Goal: Transaction & Acquisition: Purchase product/service

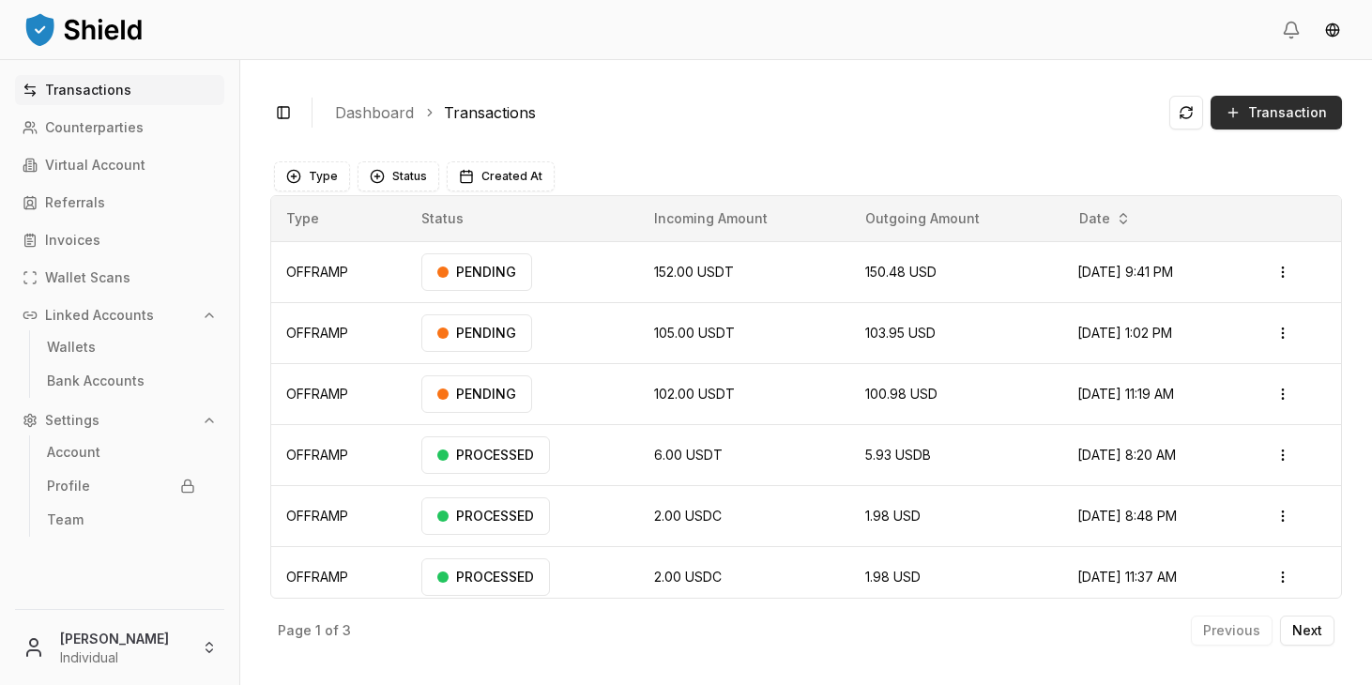
click at [1281, 123] on button "Transaction" at bounding box center [1276, 113] width 131 height 34
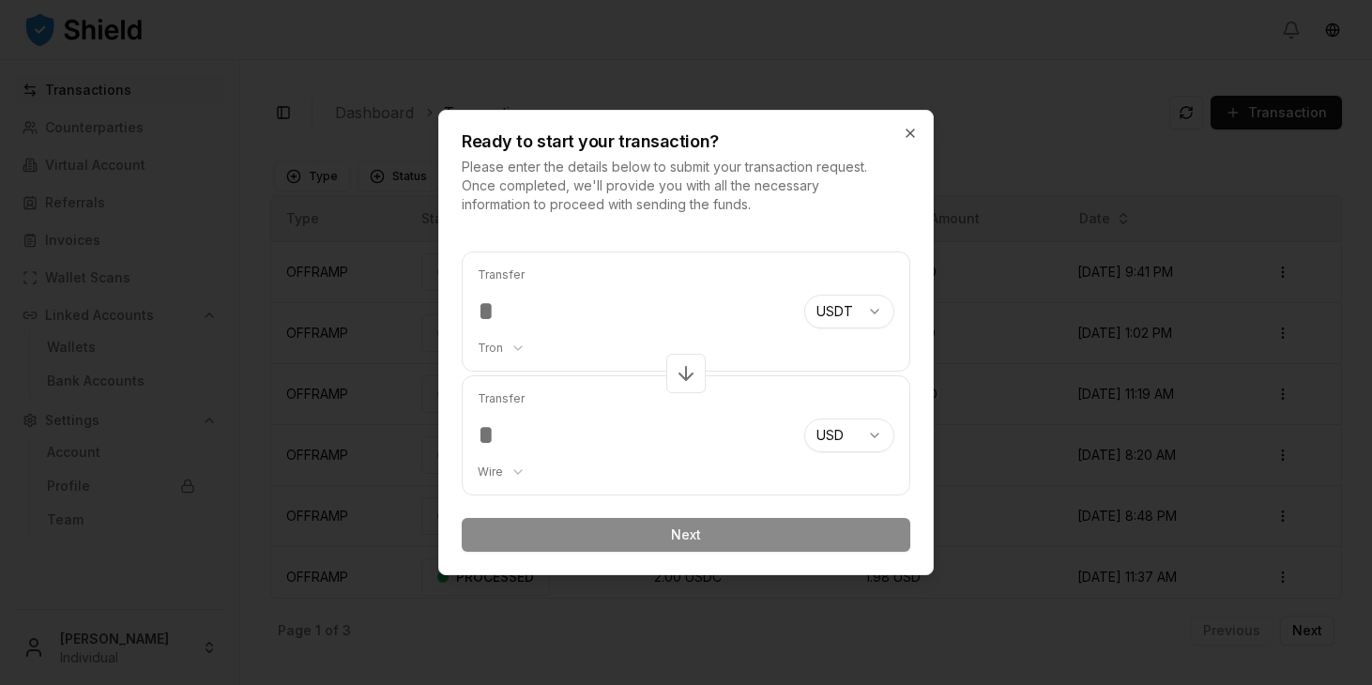
click at [908, 124] on div "Ready to start your transaction? Please enter the details below to submit your …" at bounding box center [686, 162] width 494 height 103
click at [908, 129] on icon "button" at bounding box center [910, 133] width 15 height 15
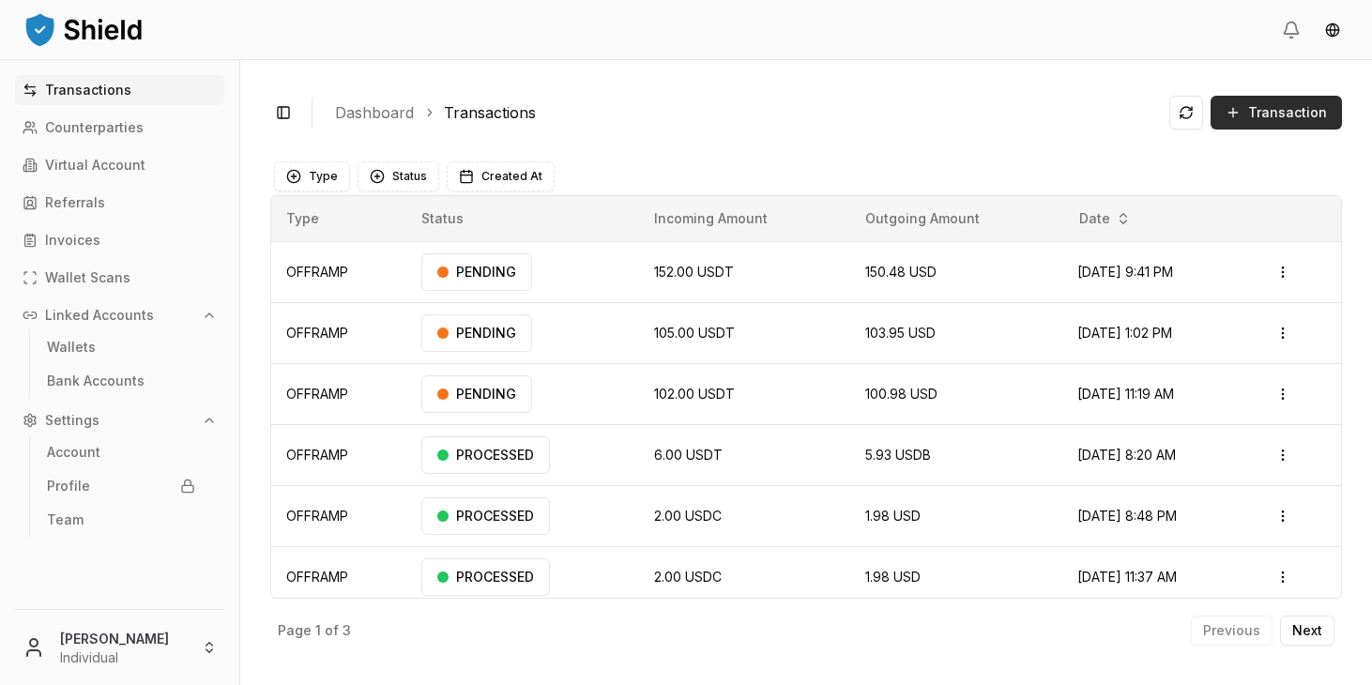
click at [1248, 115] on button "Transaction" at bounding box center [1276, 113] width 131 height 34
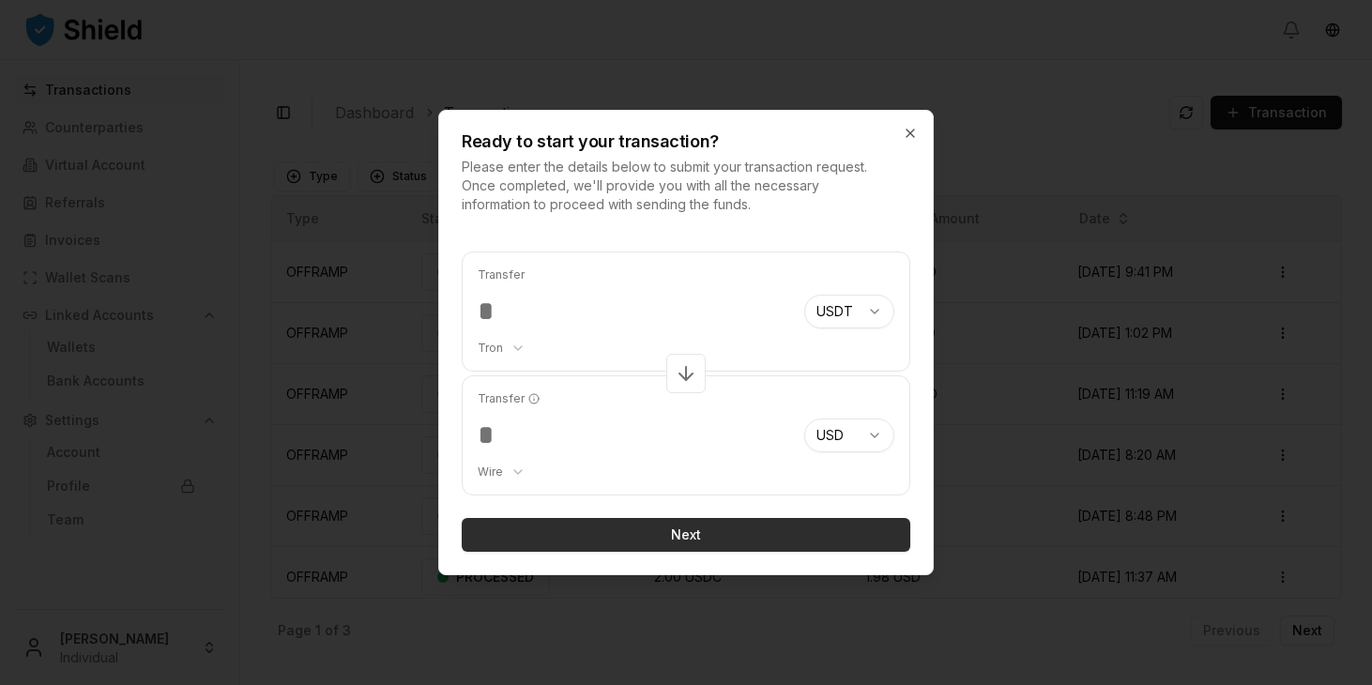
type input "****"
click at [729, 531] on button "Next" at bounding box center [686, 535] width 449 height 34
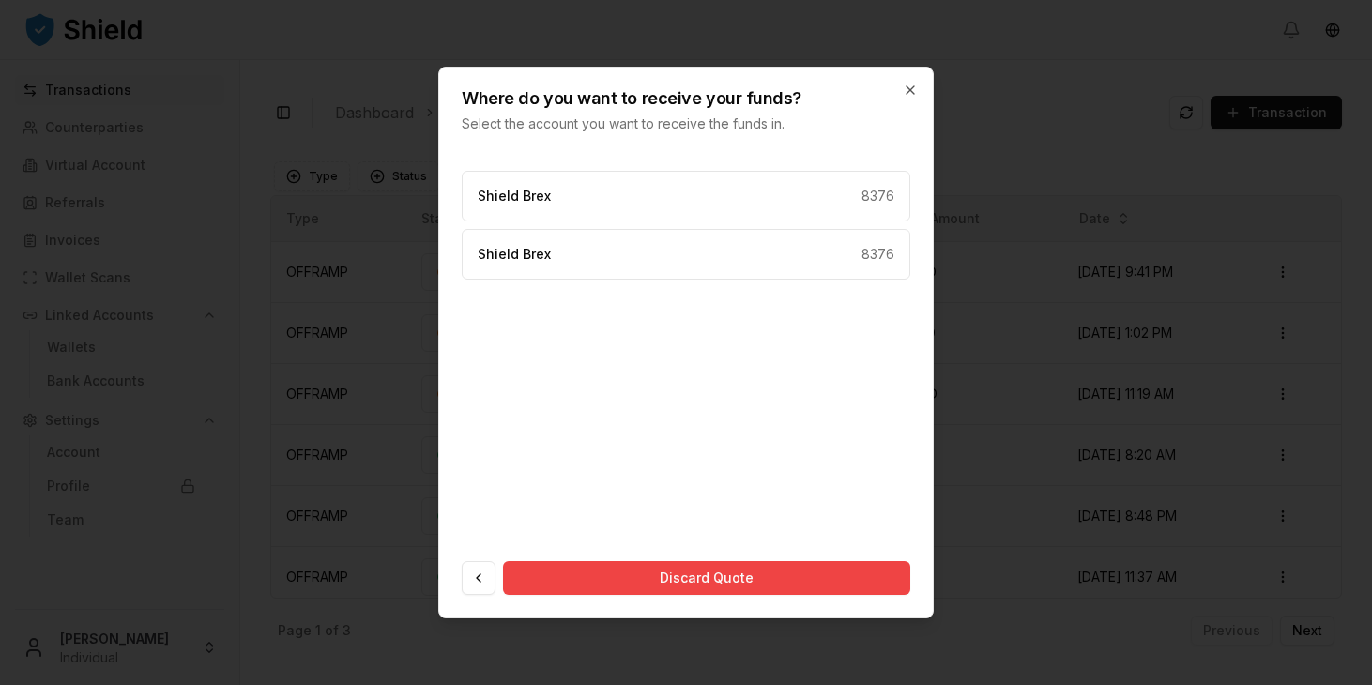
click at [929, 85] on div "Where do you want to receive your funds? Select the account you want to receive…" at bounding box center [686, 101] width 494 height 66
click at [909, 85] on icon "button" at bounding box center [910, 90] width 15 height 15
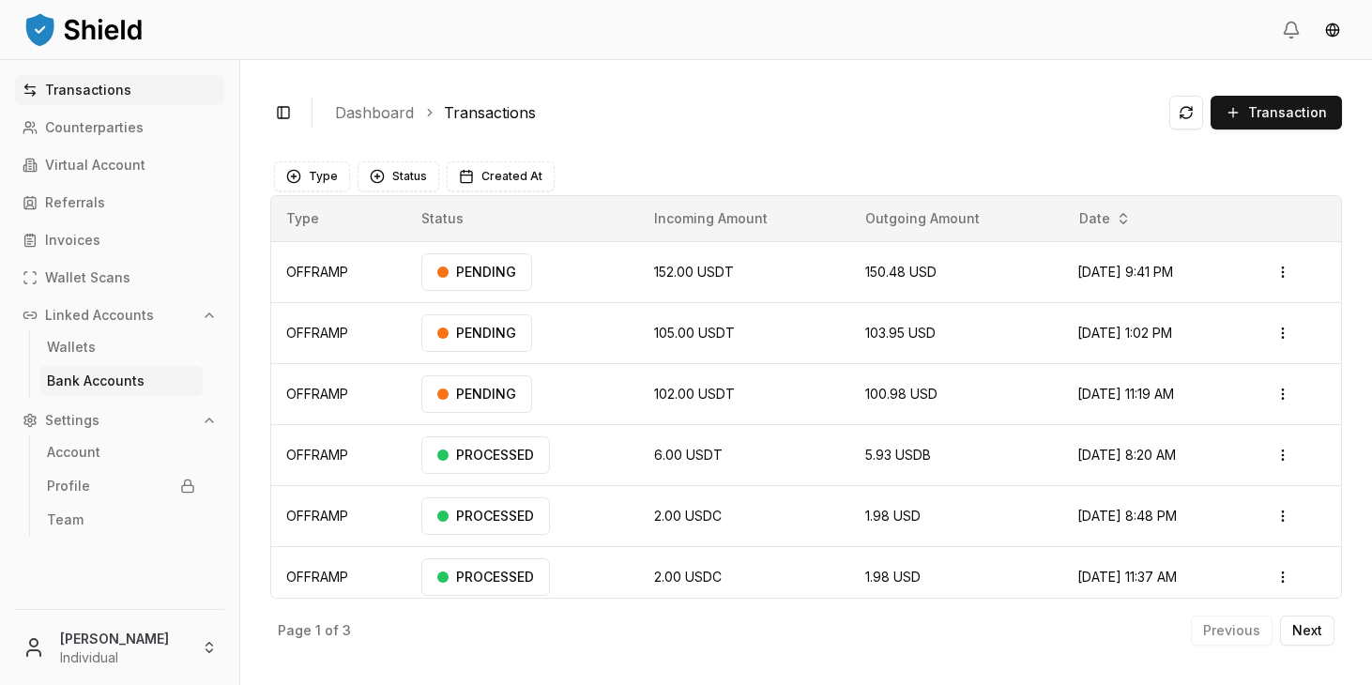
click at [109, 373] on link "Bank Accounts" at bounding box center [120, 381] width 163 height 30
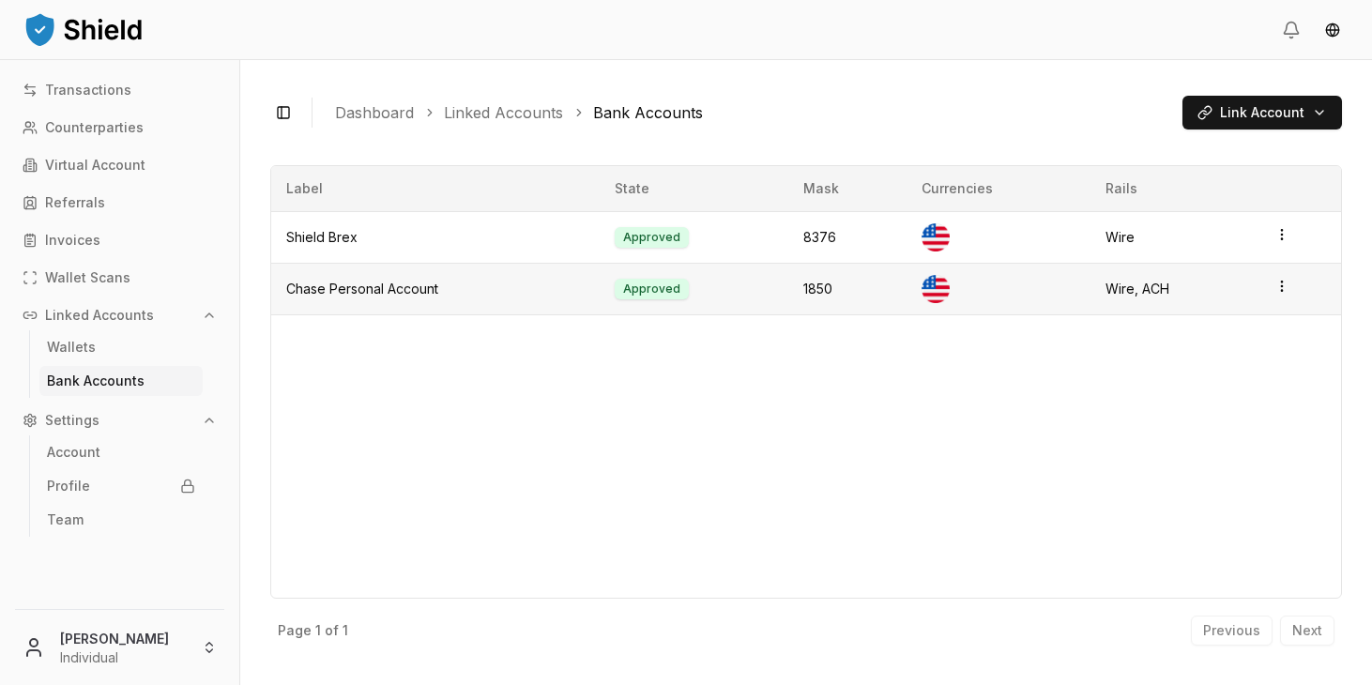
click at [427, 291] on td "Chase Personal Account" at bounding box center [435, 289] width 328 height 52
click at [86, 89] on p "Transactions" at bounding box center [88, 90] width 86 height 13
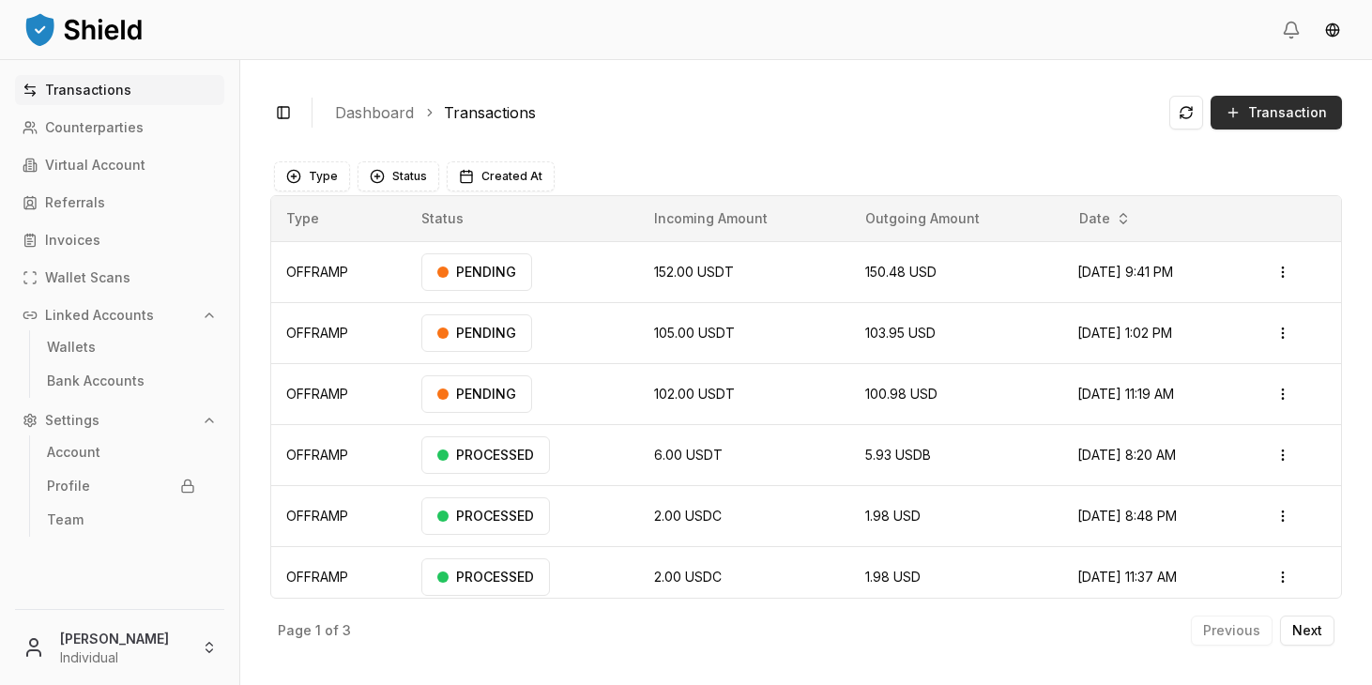
click at [1284, 124] on button "Transaction" at bounding box center [1276, 113] width 131 height 34
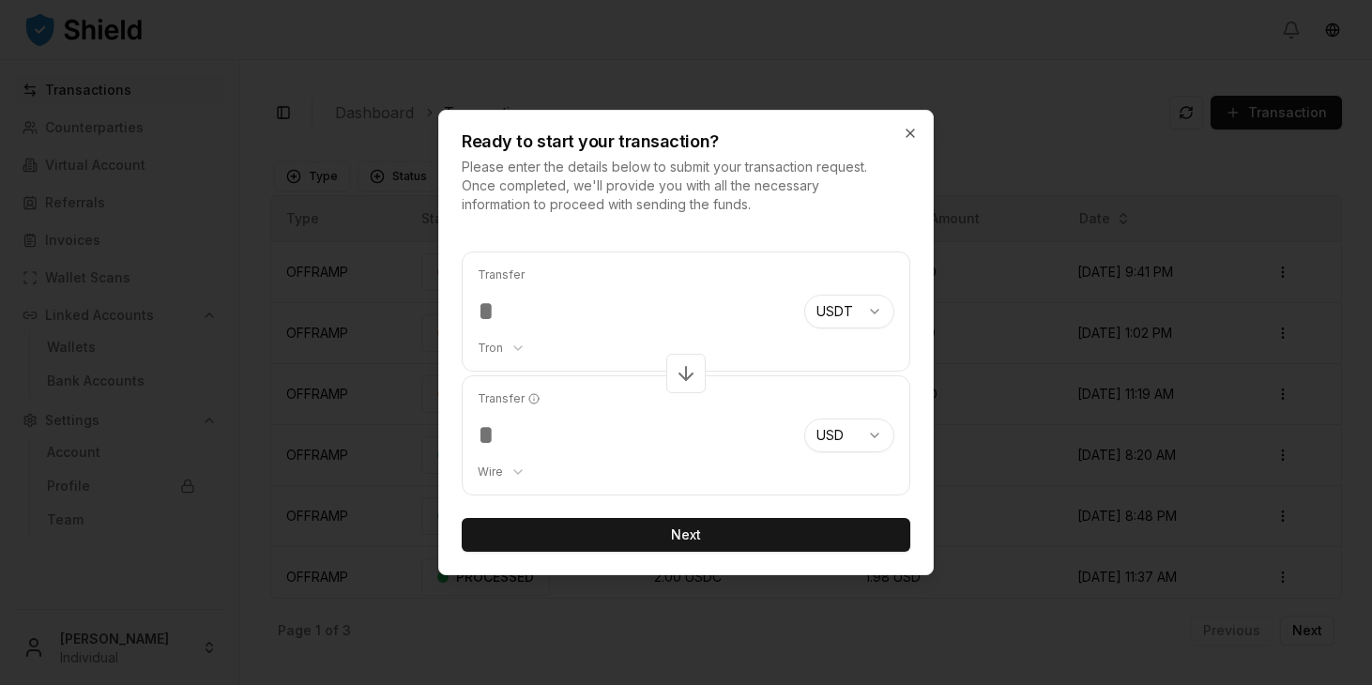
type input "****"
click at [715, 556] on div "Transfer **** Tron ******** ******** **** ******* USDT *** *** **** *** *** ***…" at bounding box center [686, 401] width 494 height 345
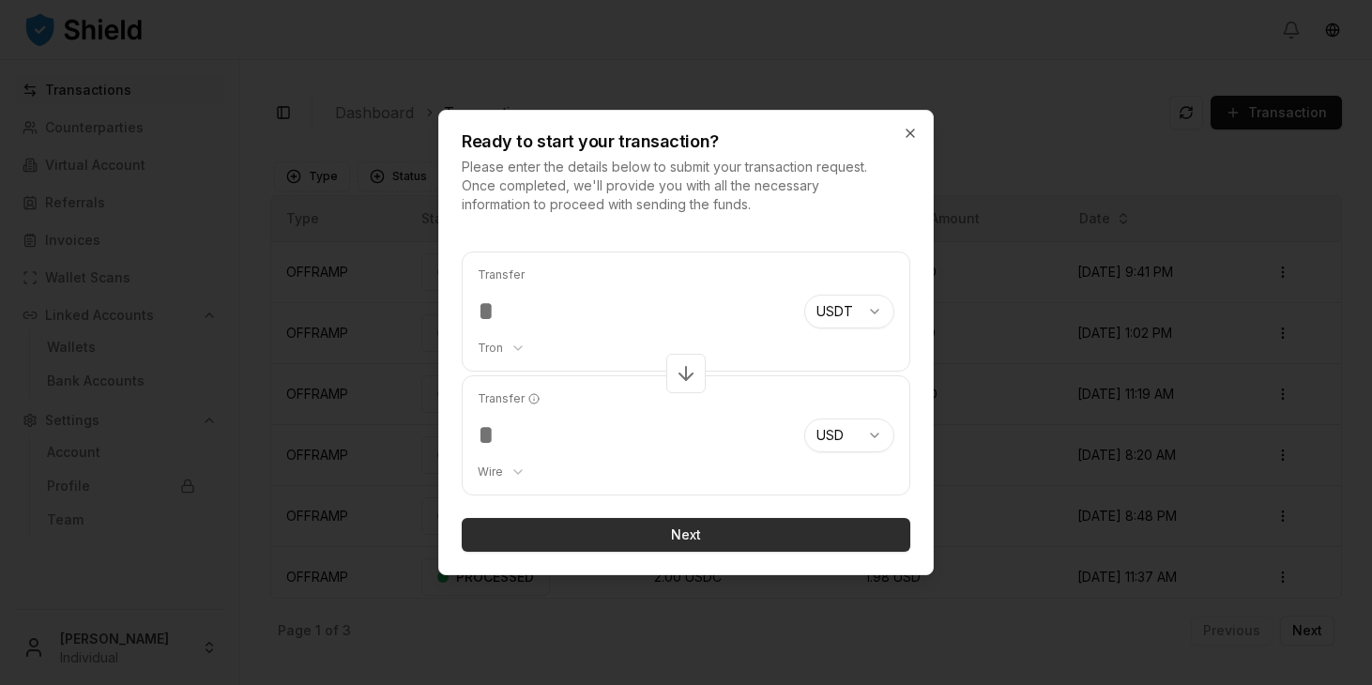
click at [712, 544] on button "Next" at bounding box center [686, 535] width 449 height 34
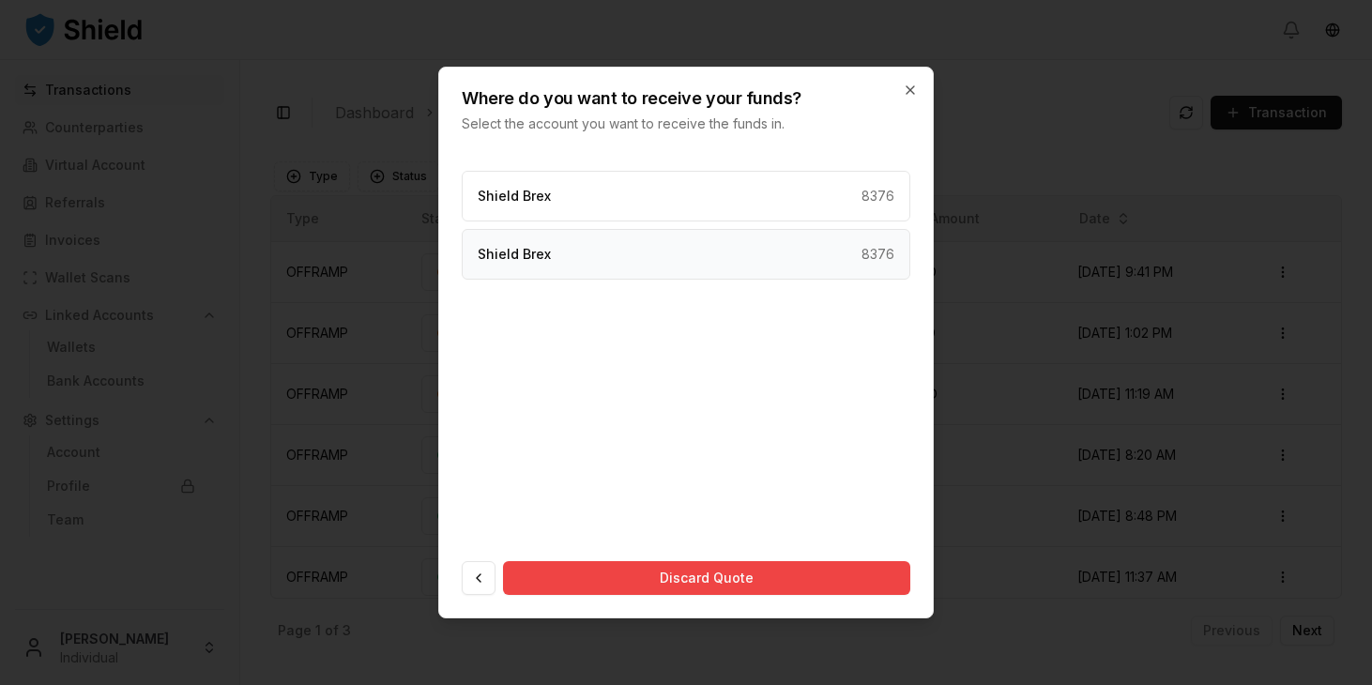
click at [679, 246] on div "Shield Brex 8376" at bounding box center [686, 254] width 449 height 51
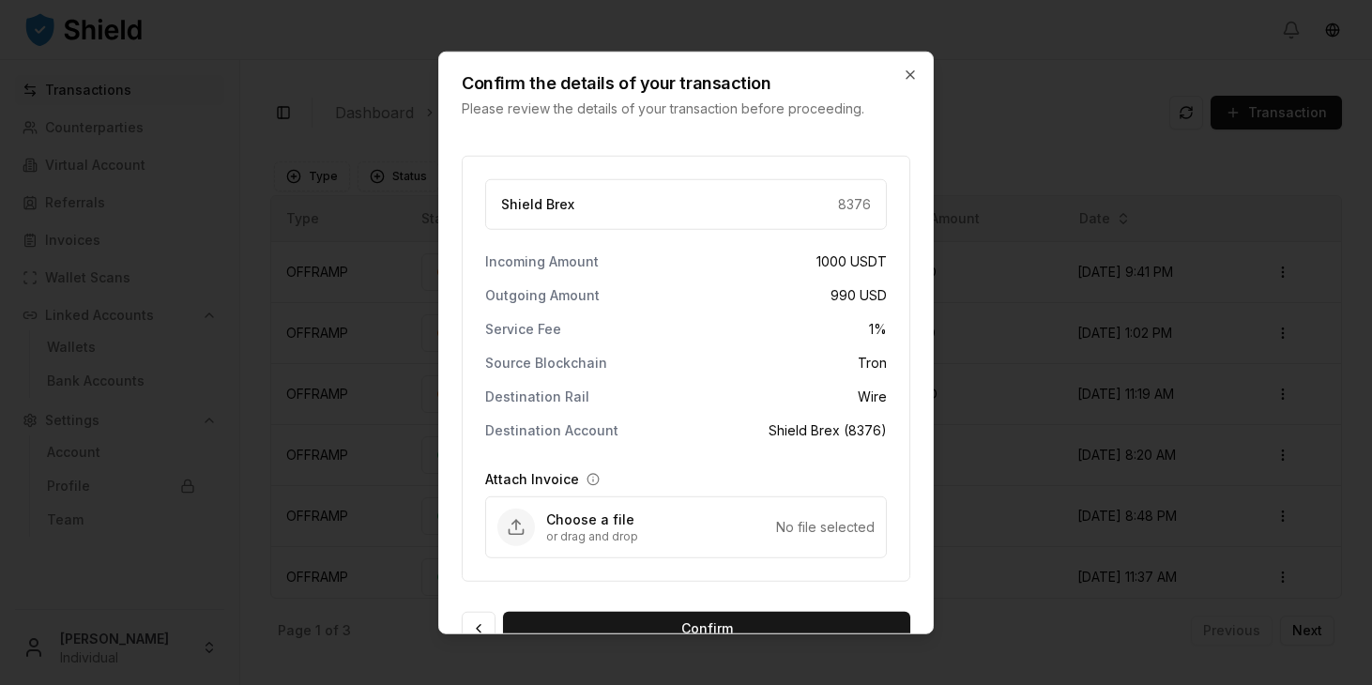
scroll to position [35, 0]
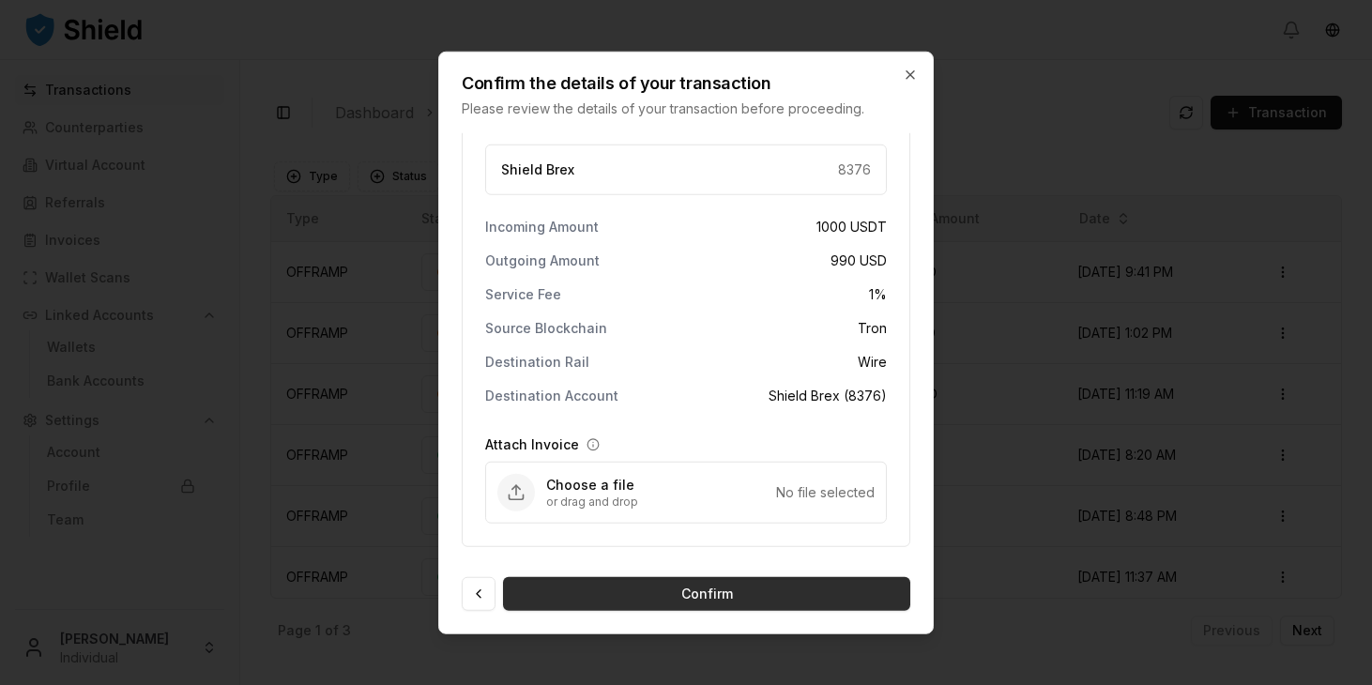
click at [643, 587] on button "Confirm" at bounding box center [706, 594] width 407 height 34
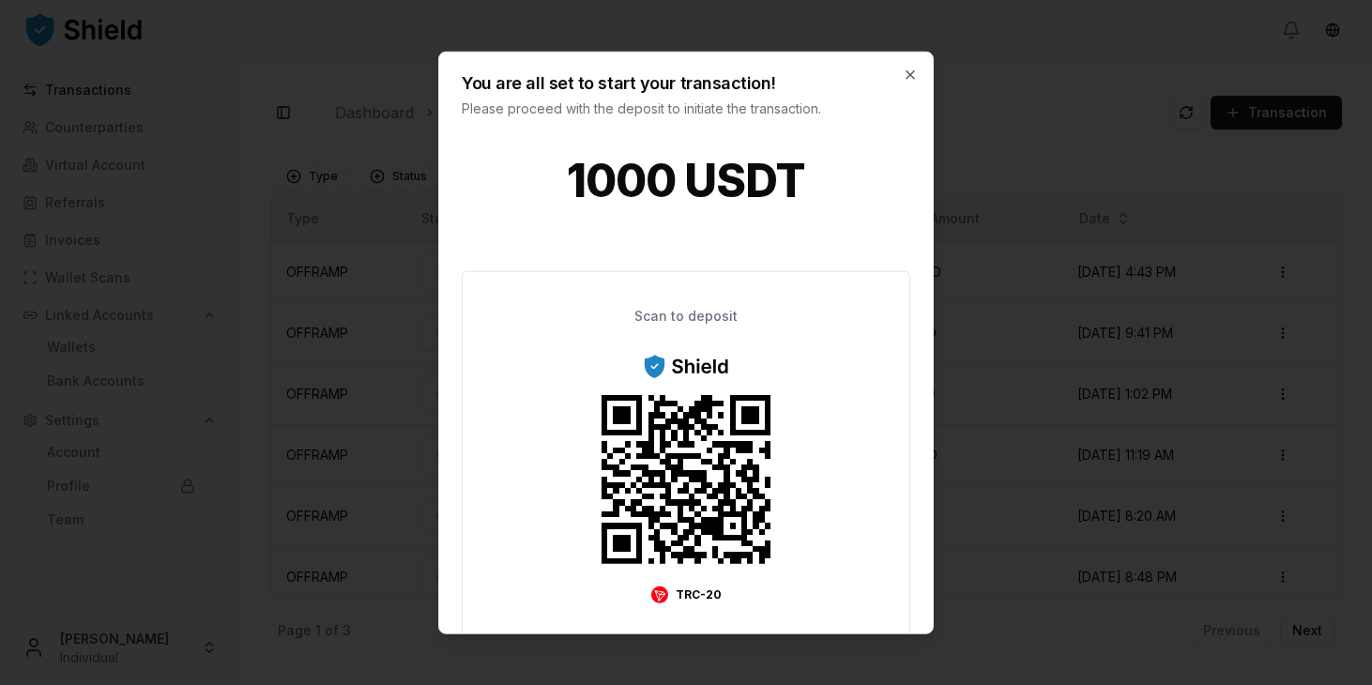
scroll to position [276, 0]
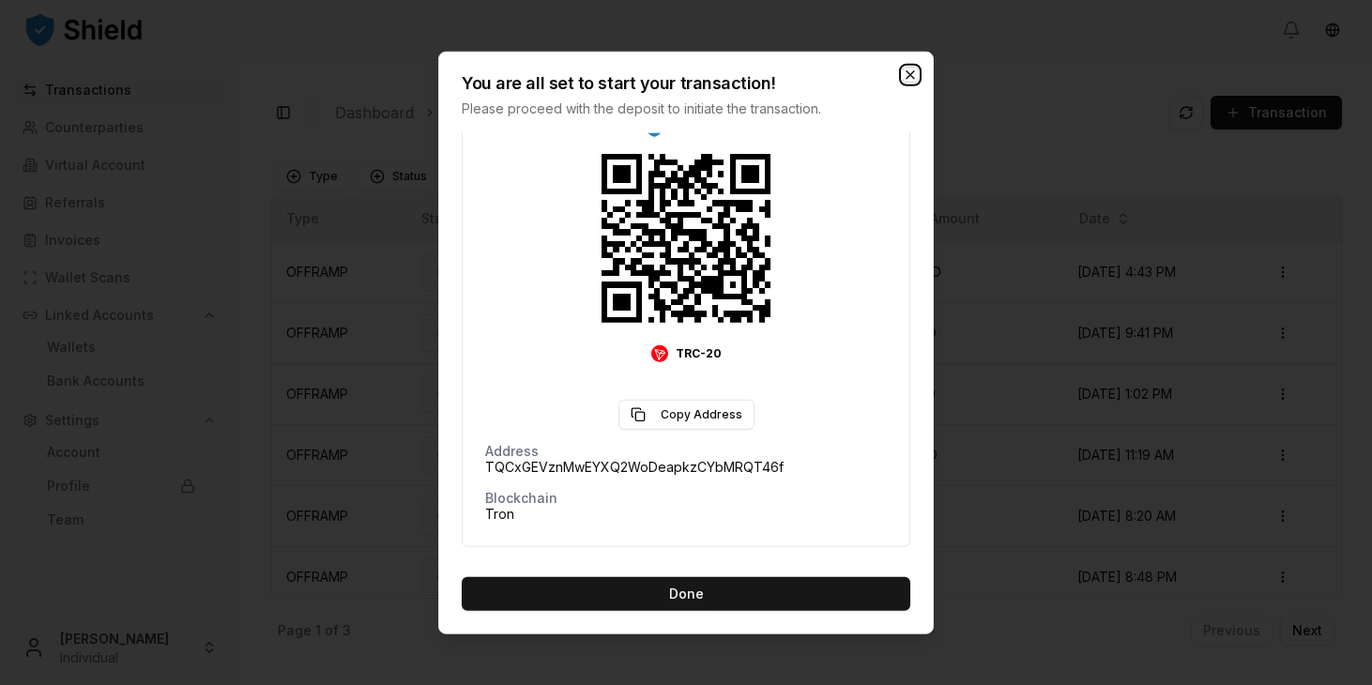
click at [913, 73] on icon "button" at bounding box center [910, 75] width 15 height 15
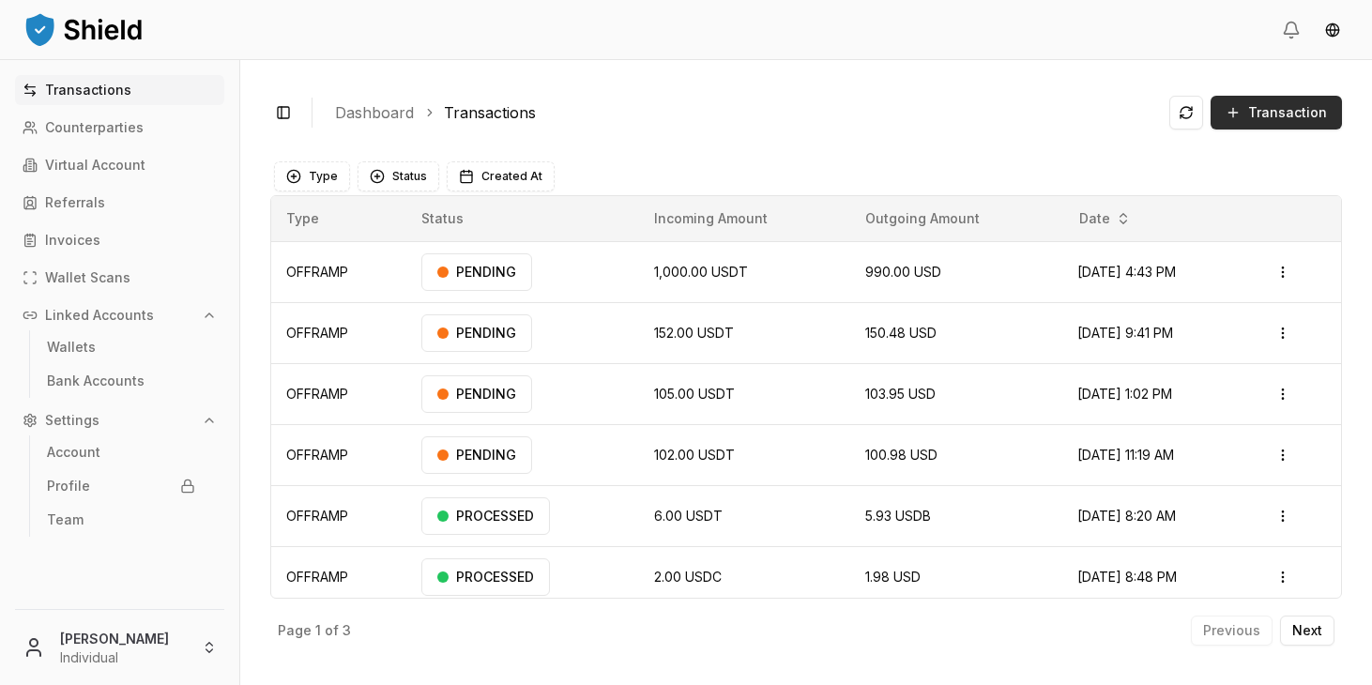
click at [1284, 102] on button "Transaction" at bounding box center [1276, 113] width 131 height 34
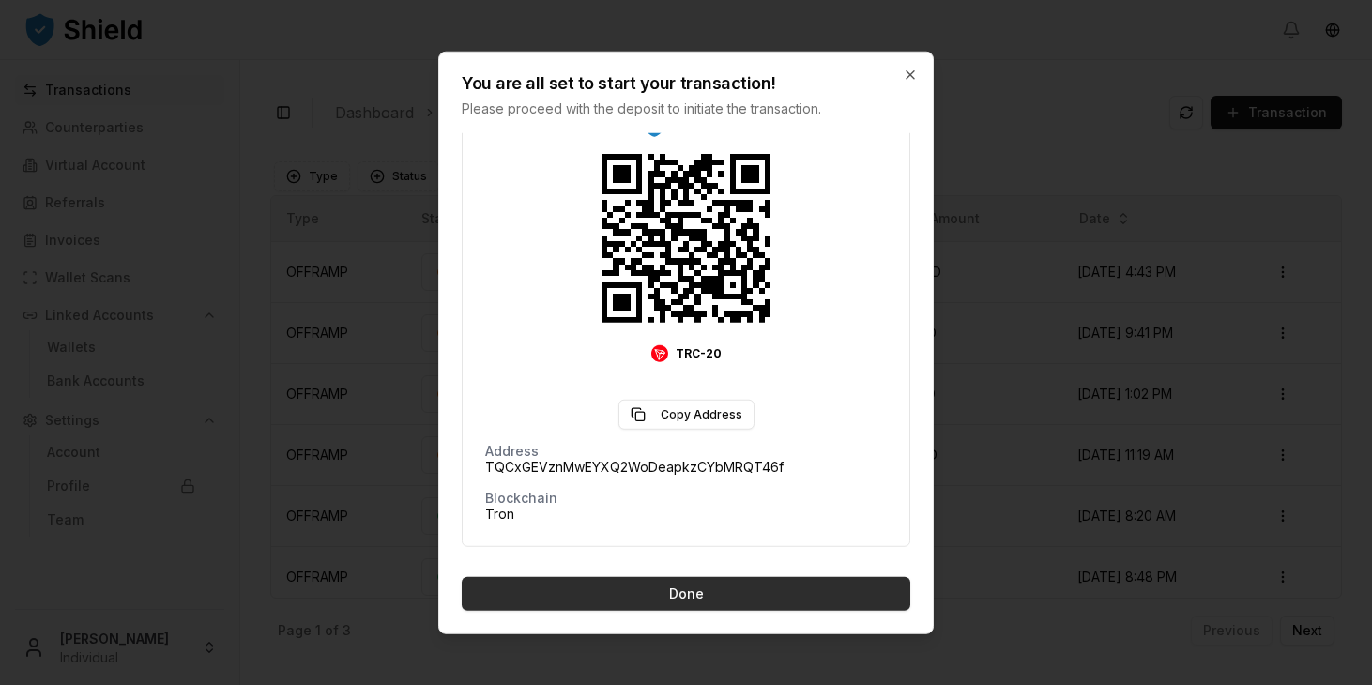
click at [804, 577] on button "Done" at bounding box center [686, 594] width 449 height 34
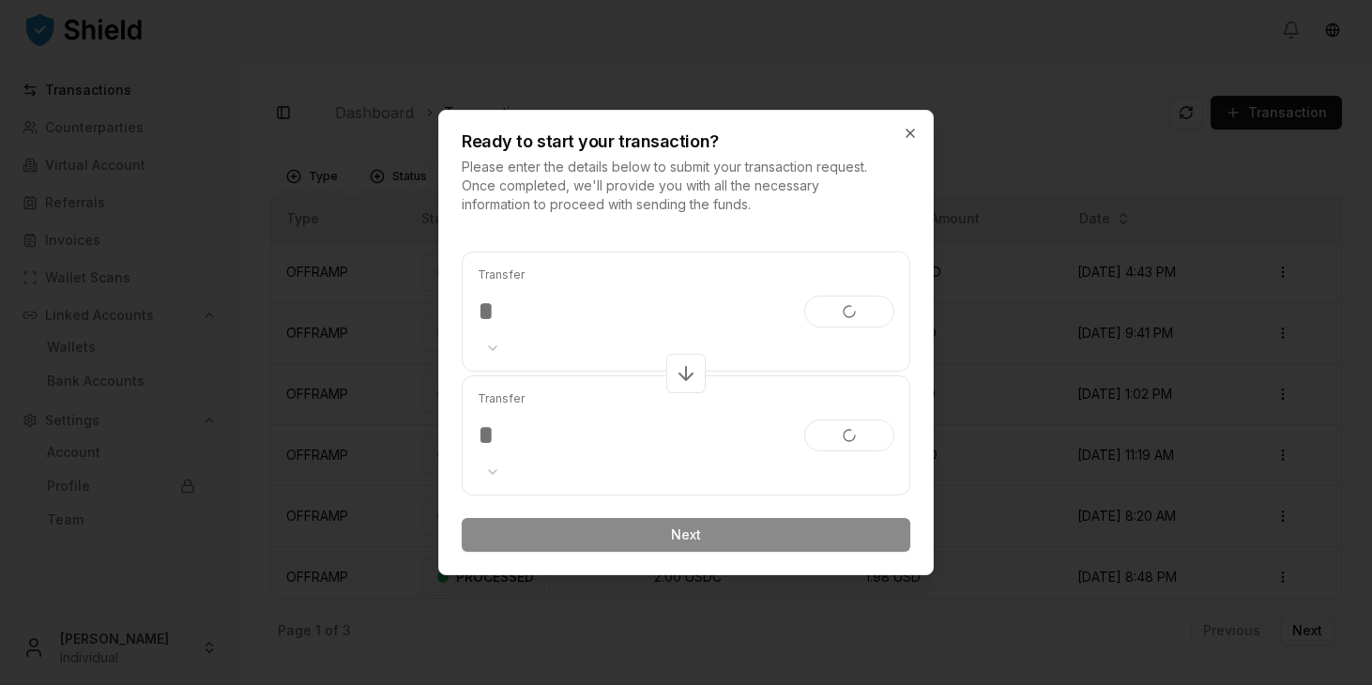
scroll to position [0, 0]
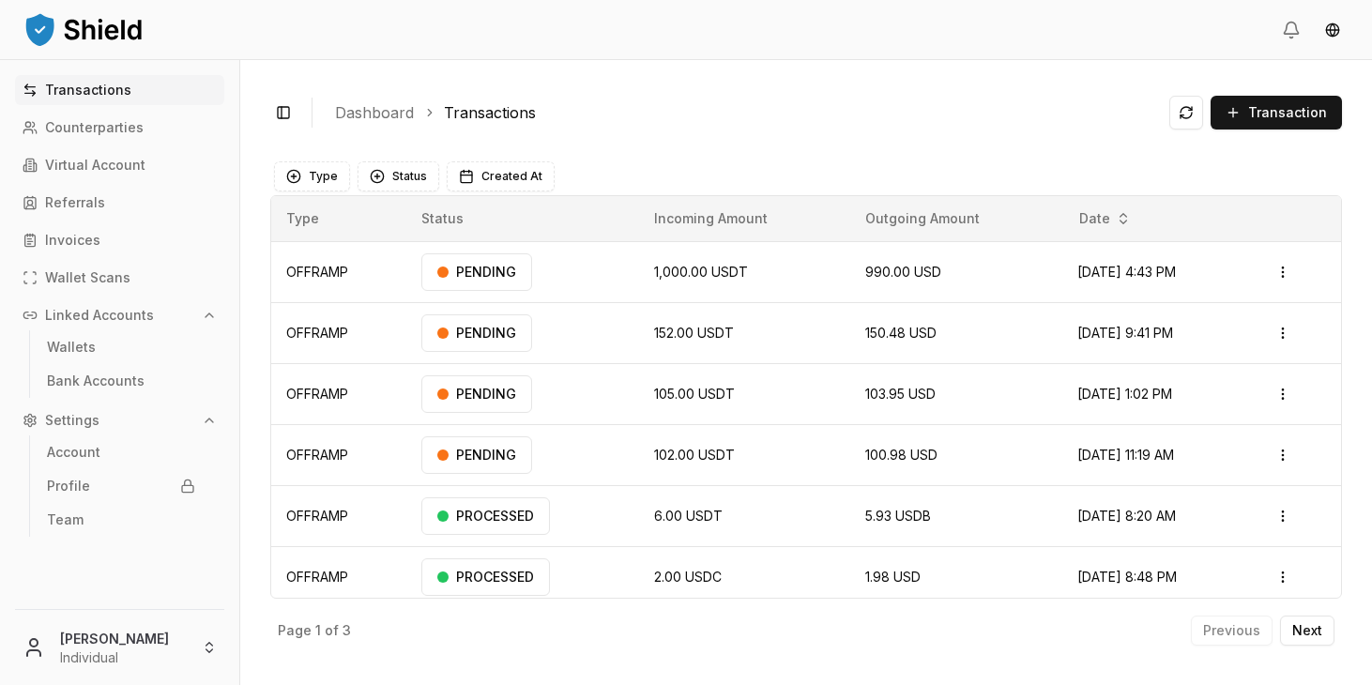
click at [115, 99] on link "Transactions" at bounding box center [119, 90] width 209 height 30
click at [1236, 126] on button "Transaction" at bounding box center [1276, 113] width 131 height 34
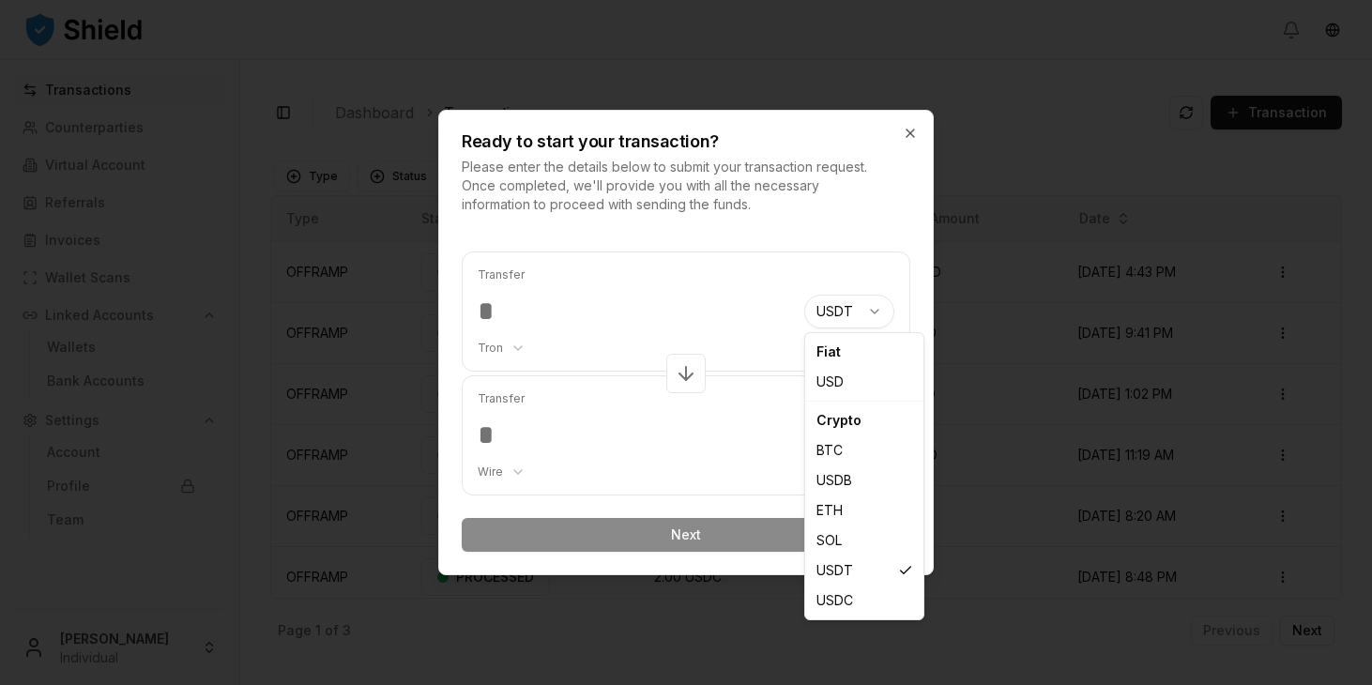
click at [830, 319] on body "Transactions Counterparties Virtual Account Referrals Invoices Wallet Scans Lin…" at bounding box center [686, 342] width 1372 height 685
select select "***"
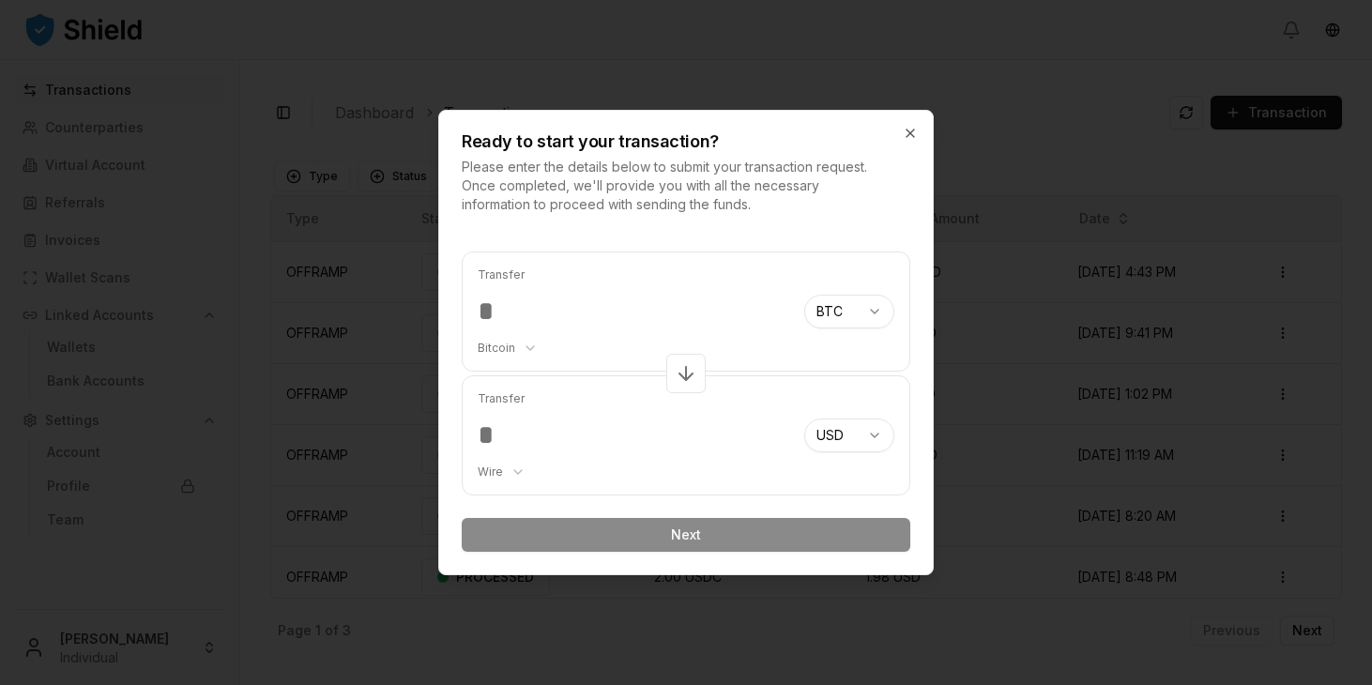
click at [642, 317] on input "number" at bounding box center [634, 312] width 312 height 34
type input "*"
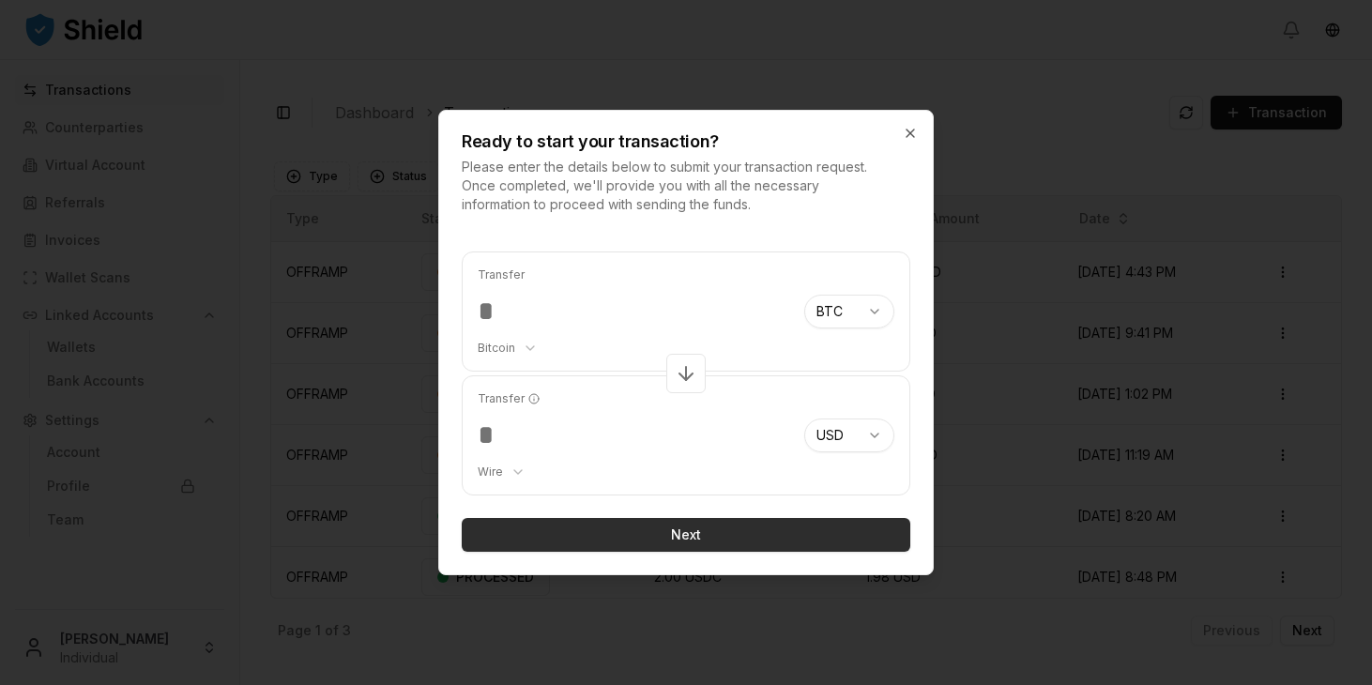
click at [689, 532] on button "Next" at bounding box center [686, 535] width 449 height 34
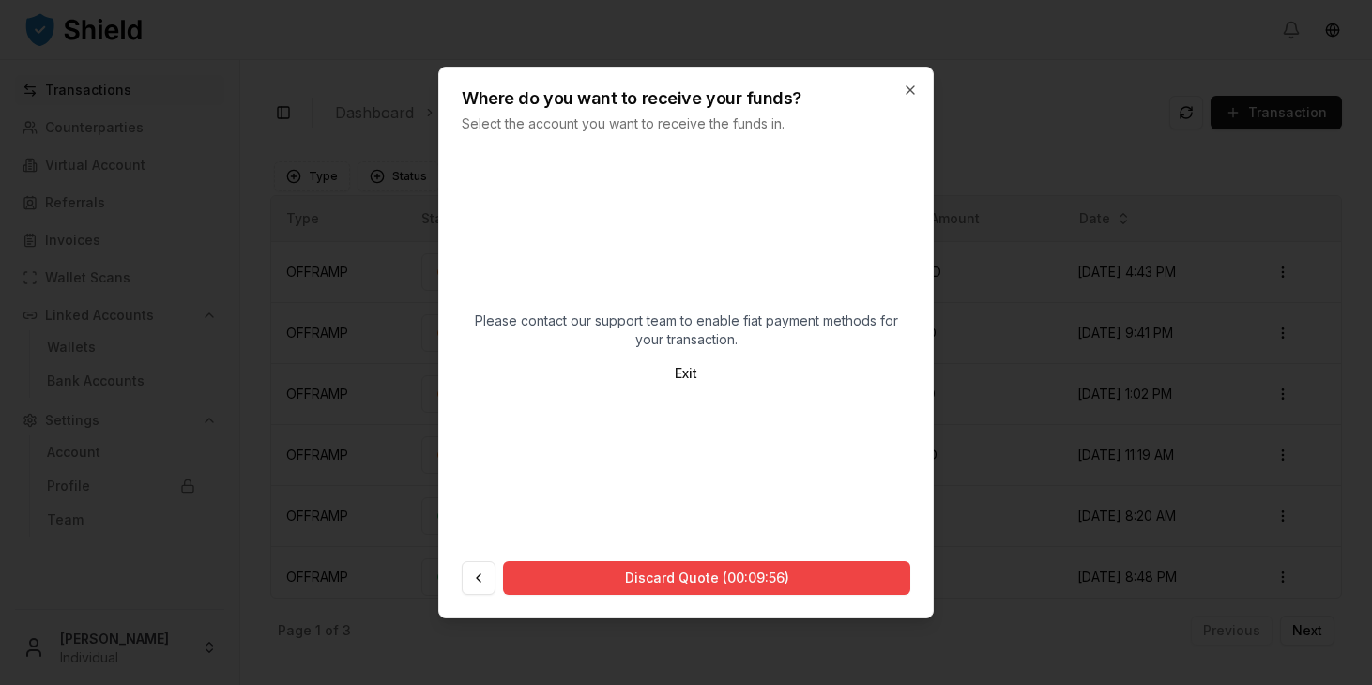
click at [632, 309] on div "Please contact our support team to enable fiat payment methods for your transac…" at bounding box center [686, 351] width 449 height 360
click at [637, 320] on span "Please contact our support team to enable fiat payment methods for your transac…" at bounding box center [686, 331] width 449 height 38
click at [676, 373] on button "Exit" at bounding box center [686, 374] width 53 height 34
